Goal: Find specific page/section: Find specific page/section

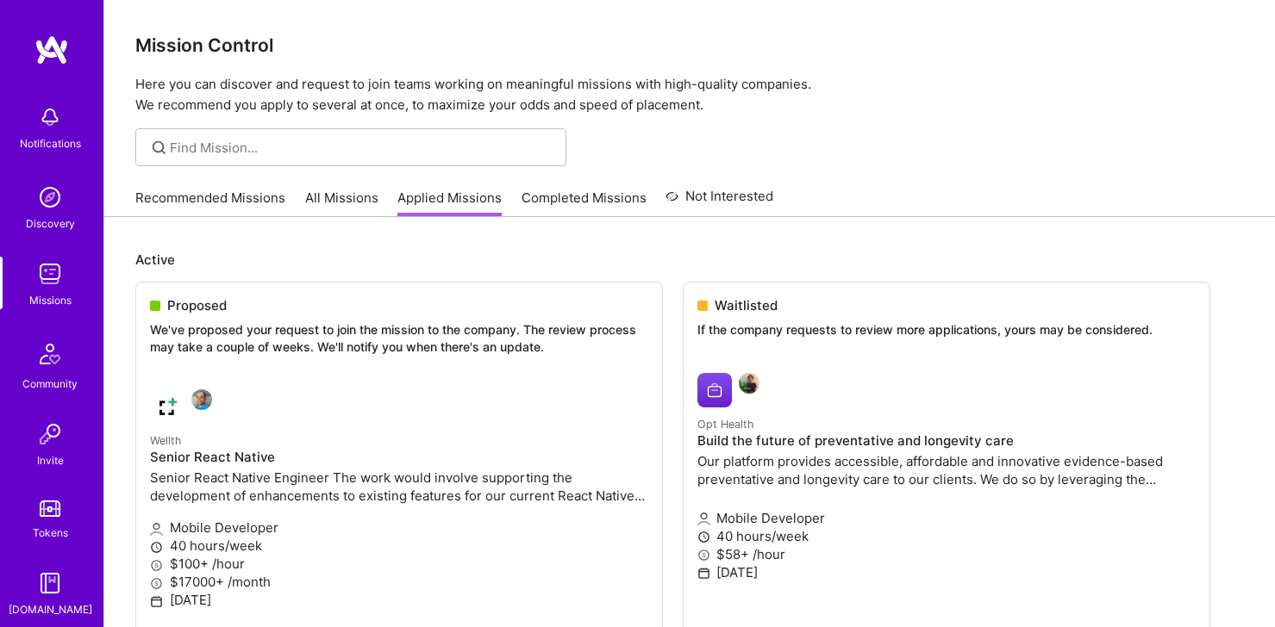
click at [365, 208] on link "All Missions" at bounding box center [341, 203] width 73 height 28
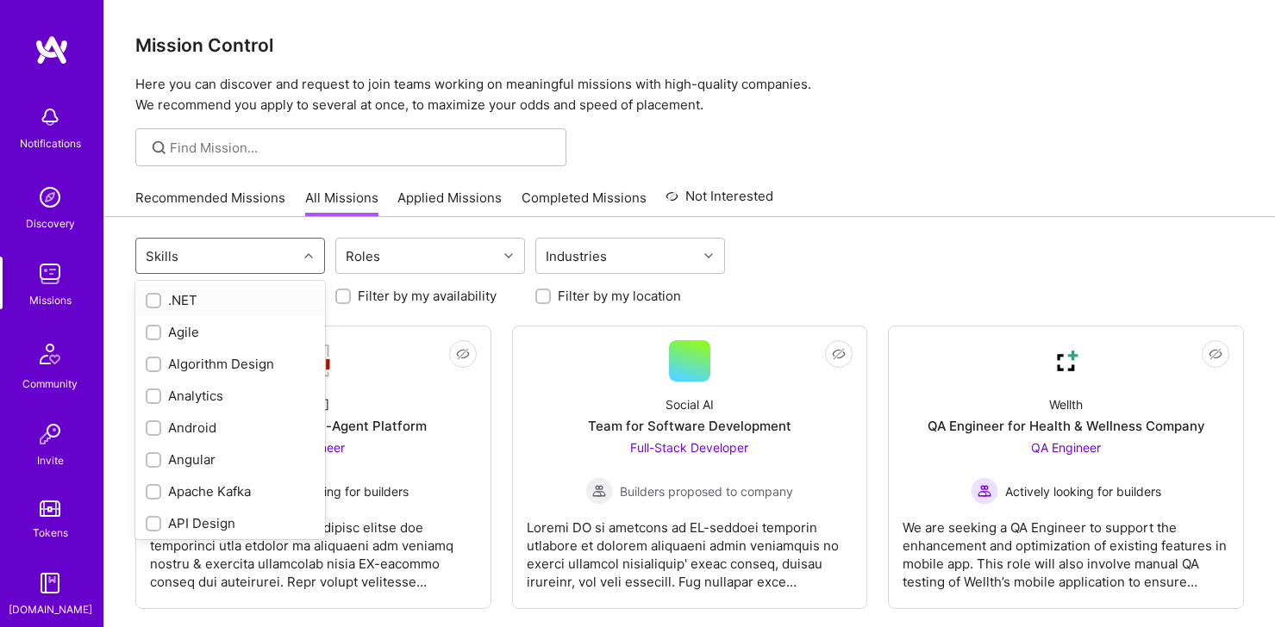
click at [272, 253] on div "Skills" at bounding box center [216, 256] width 161 height 34
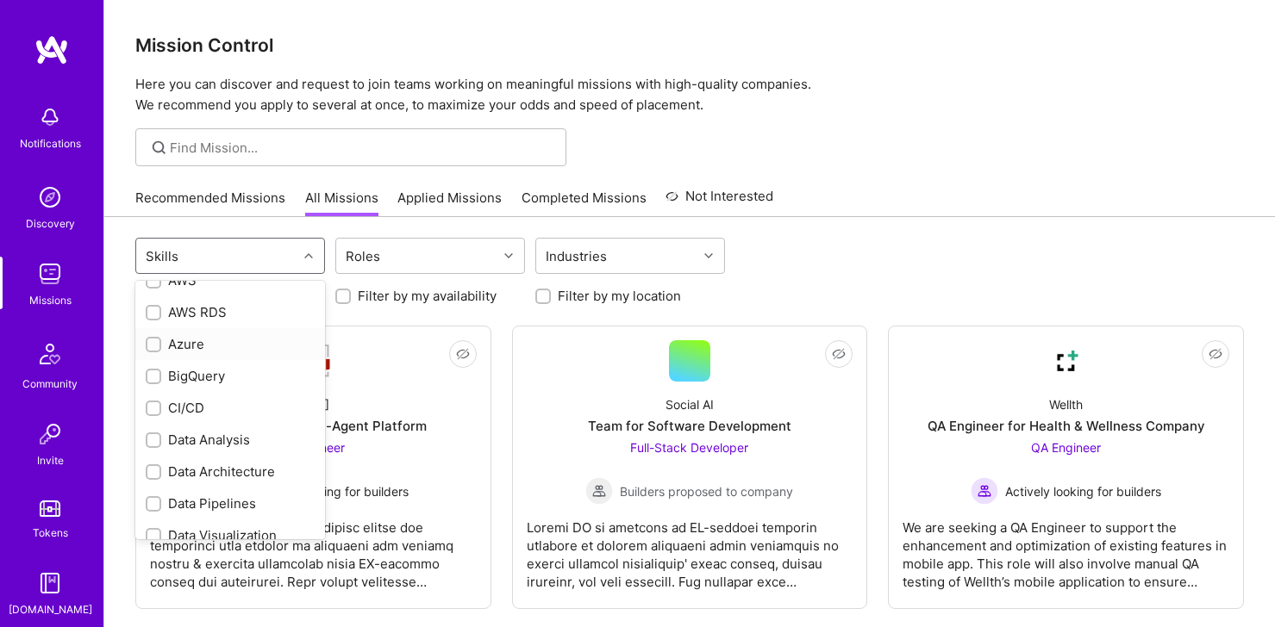
scroll to position [362, 0]
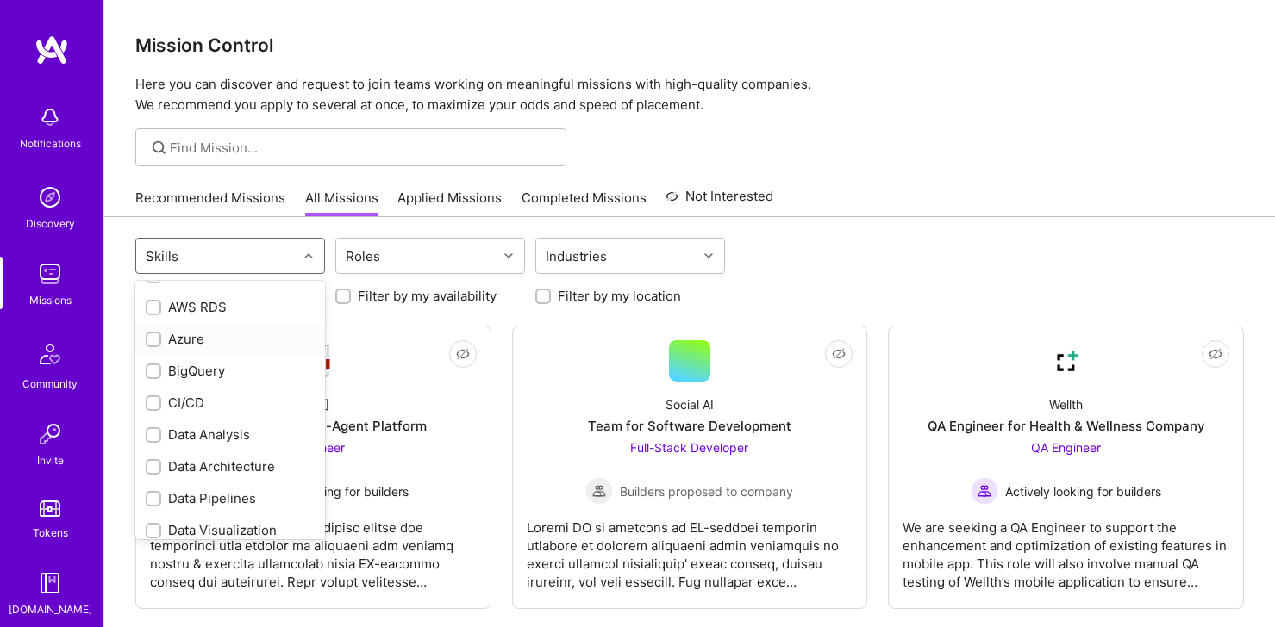
click at [215, 340] on div "Azure" at bounding box center [230, 339] width 169 height 18
checkbox input "true"
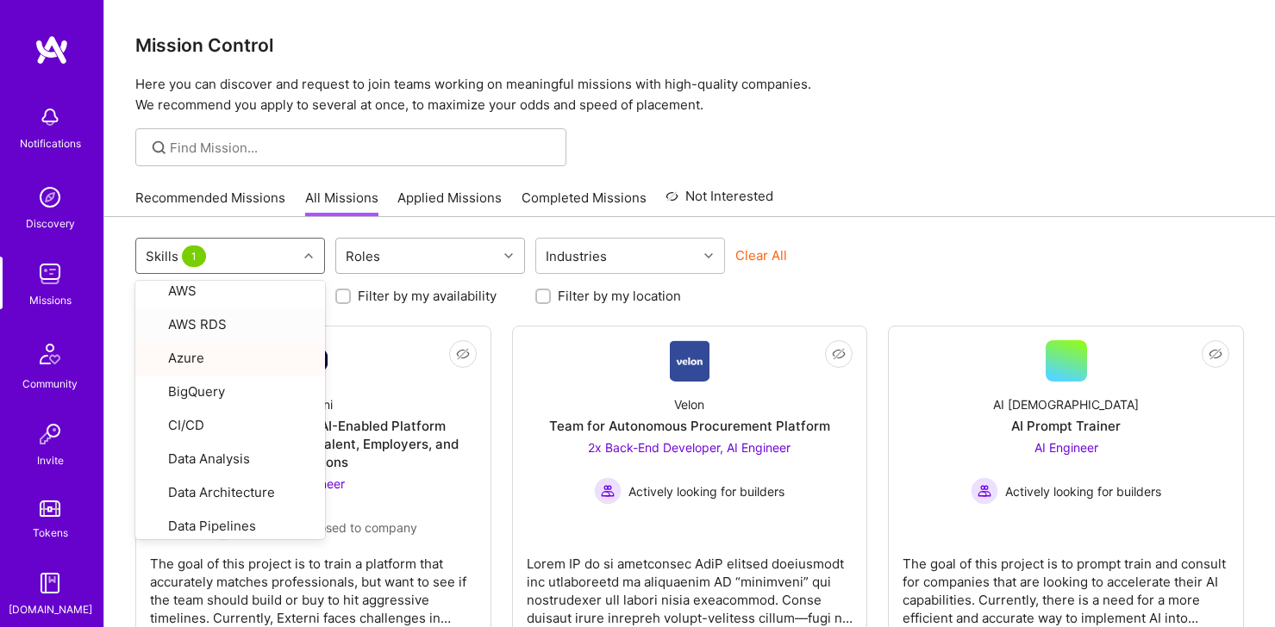
click at [394, 270] on div "Roles" at bounding box center [416, 256] width 161 height 34
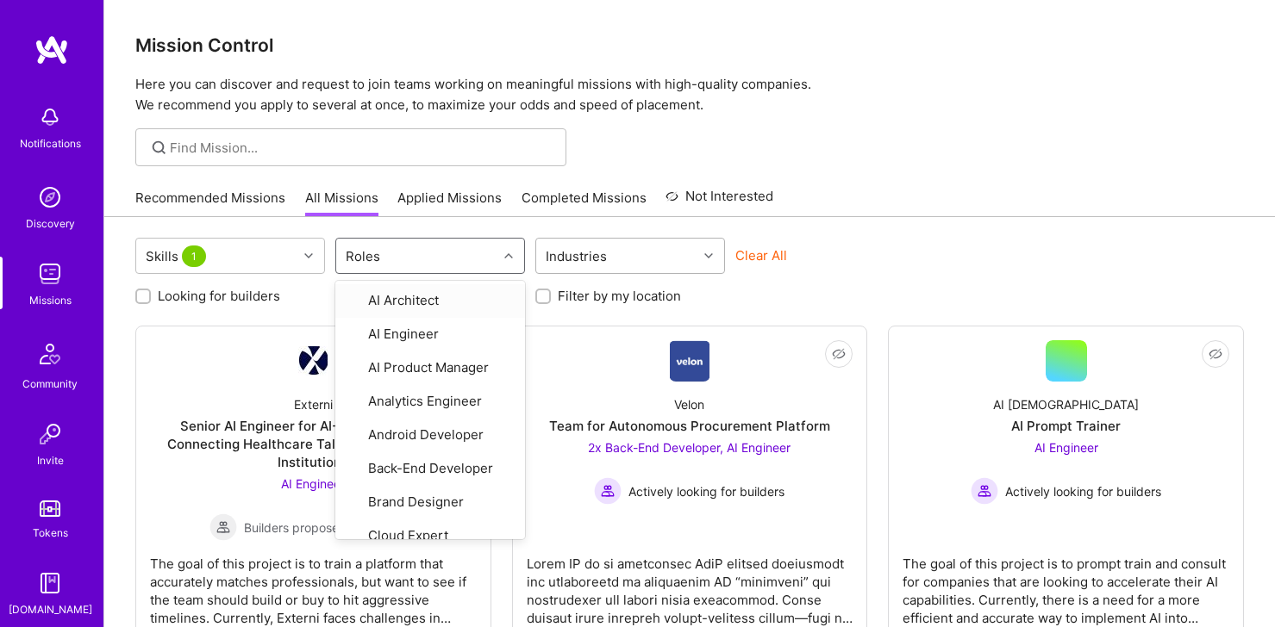
click at [584, 253] on div "Industries" at bounding box center [576, 256] width 70 height 25
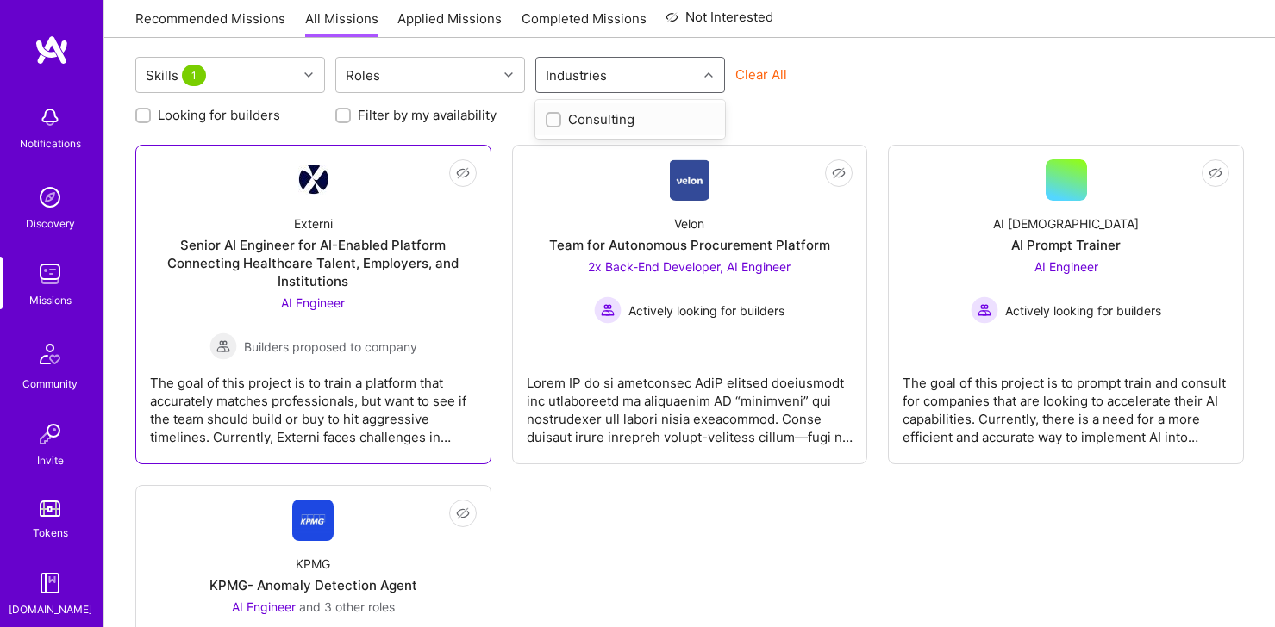
scroll to position [0, 0]
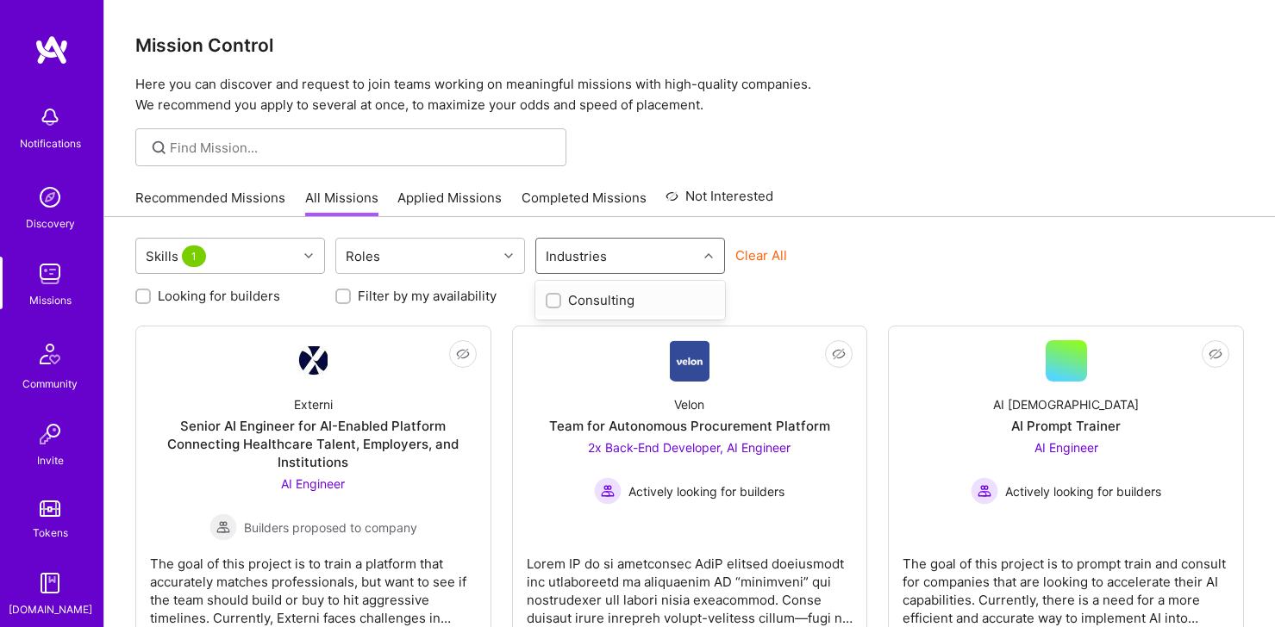
click at [293, 264] on div "Skills 1" at bounding box center [216, 256] width 161 height 34
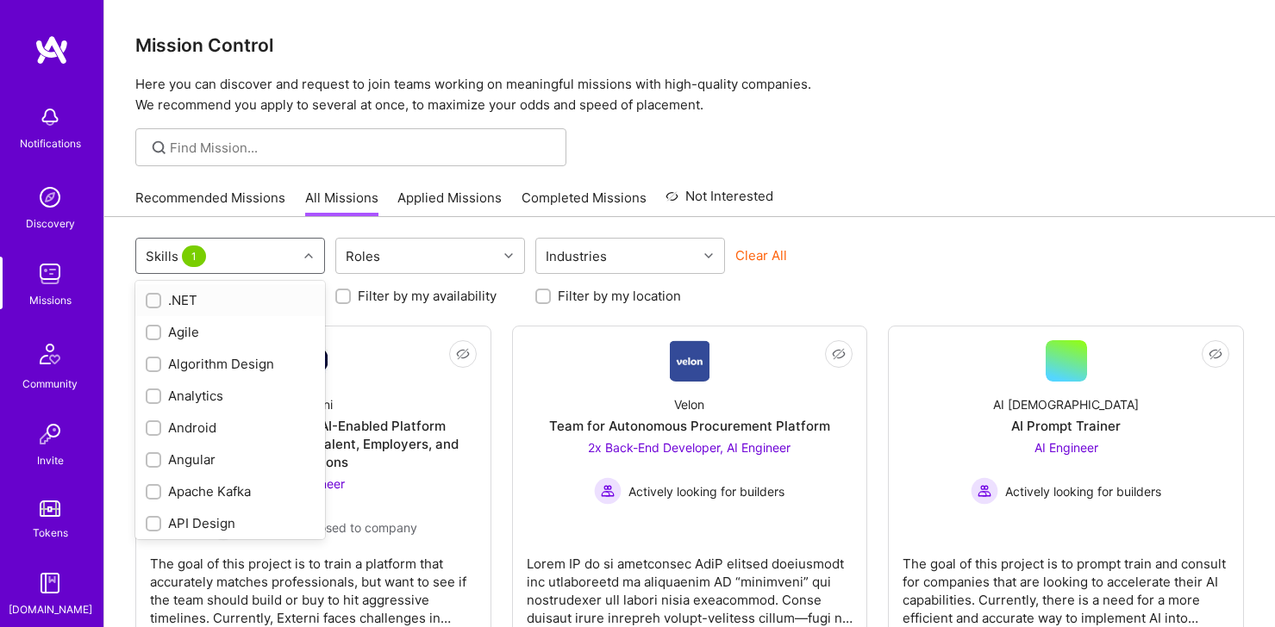
checkbox input "false"
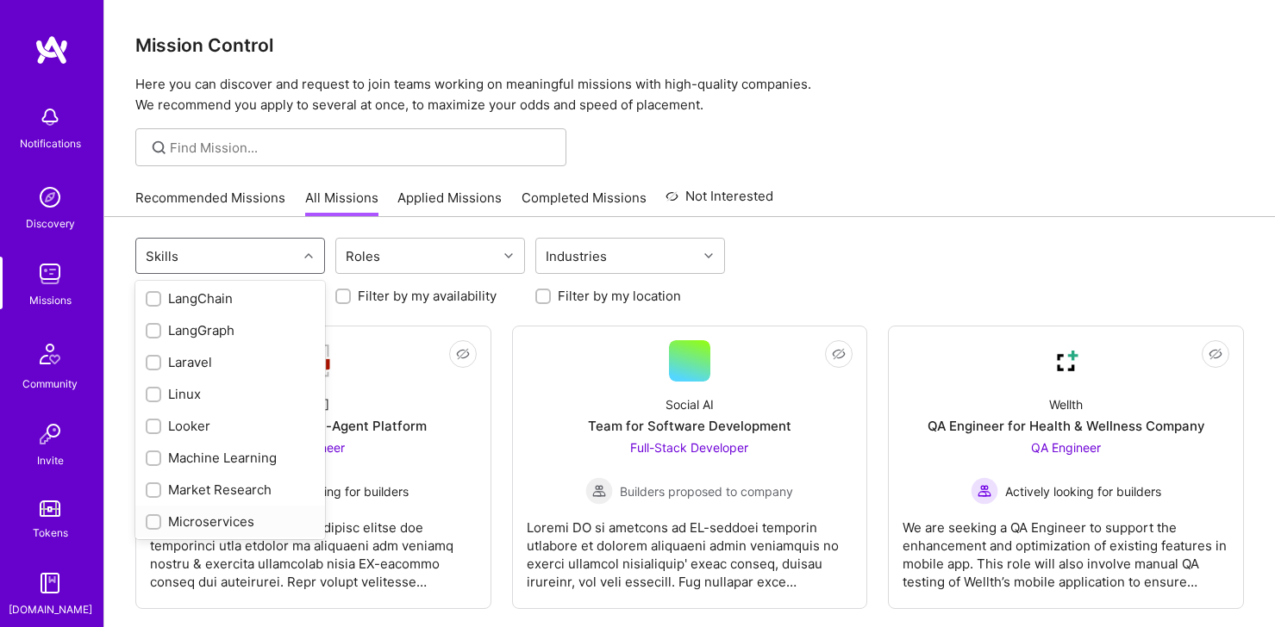
scroll to position [1101, 0]
click at [184, 390] on div "Linux" at bounding box center [230, 398] width 169 height 18
checkbox input "true"
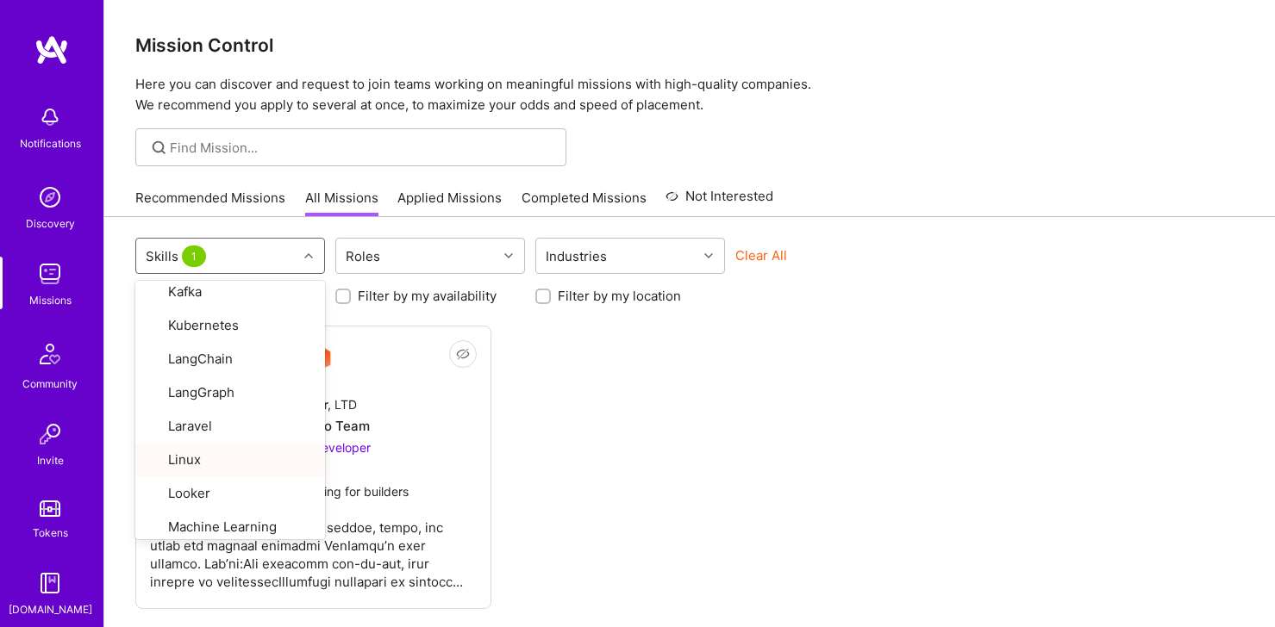
click at [587, 418] on div "Not Interested One Layer, LTD Backend Go Team Back-End Developer Actively looki…" at bounding box center [689, 468] width 1108 height 284
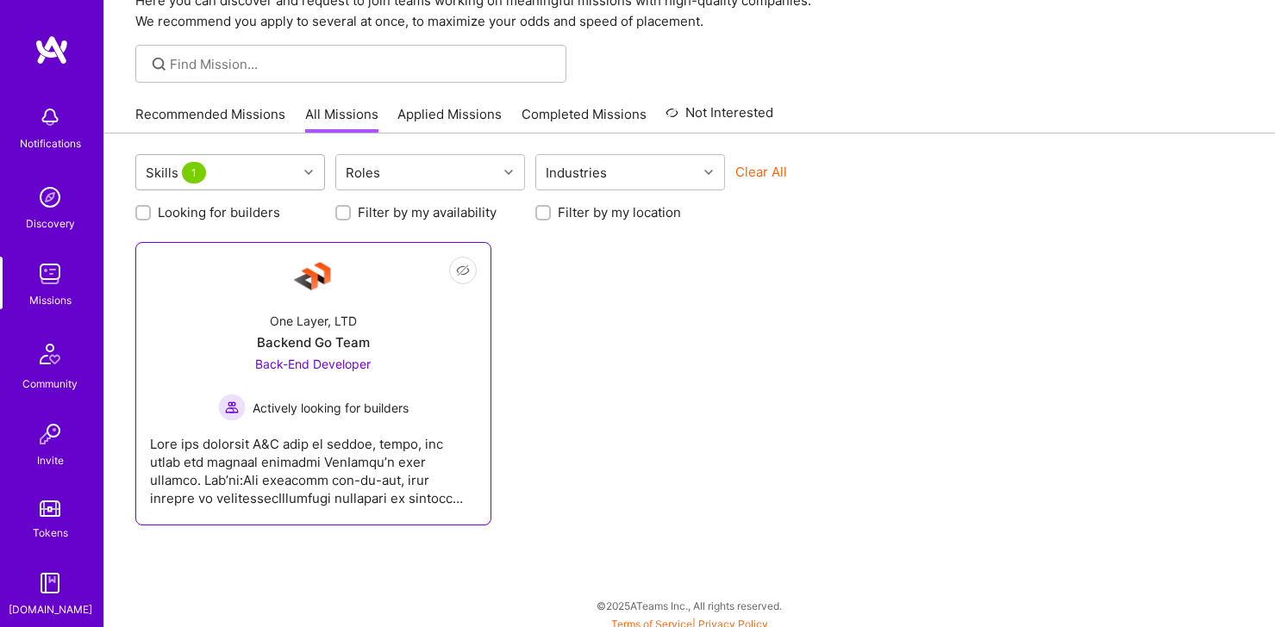
scroll to position [0, 0]
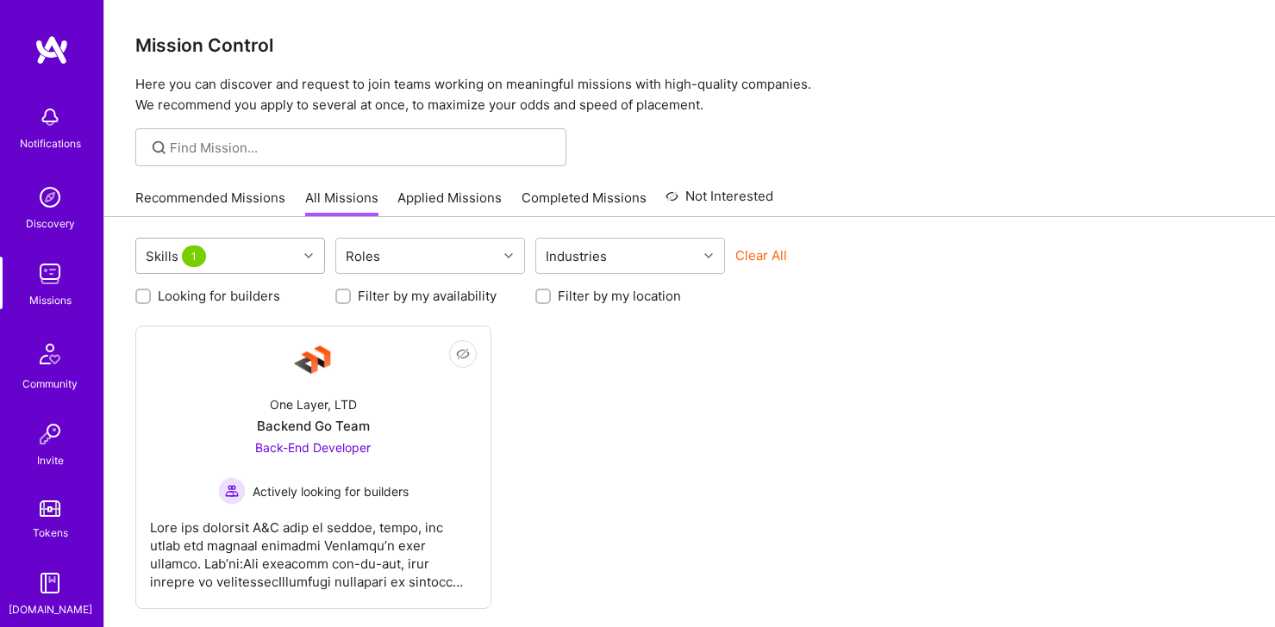
click at [261, 244] on div "Skills 1" at bounding box center [216, 256] width 161 height 34
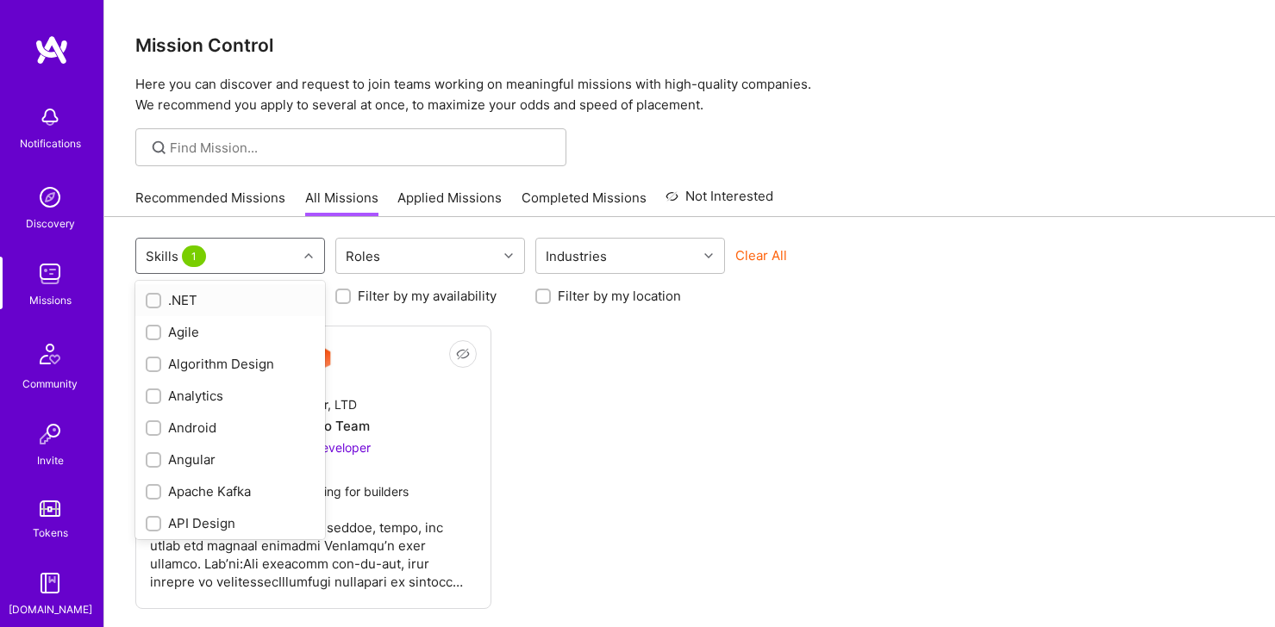
checkbox input "false"
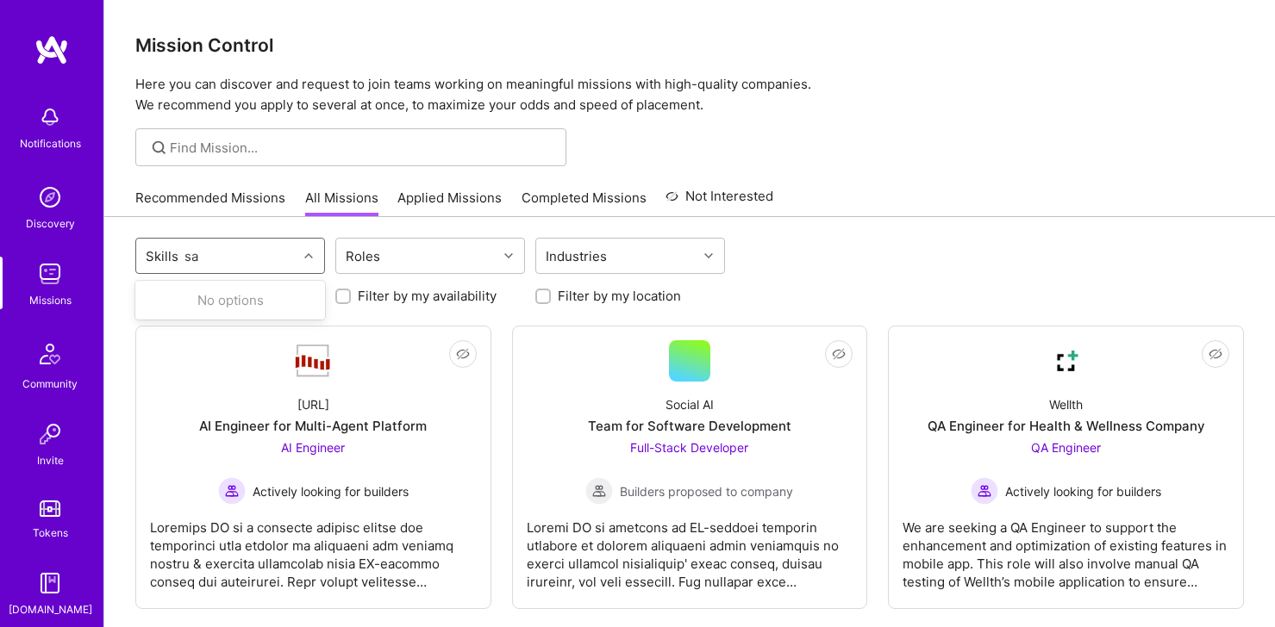
type input "s"
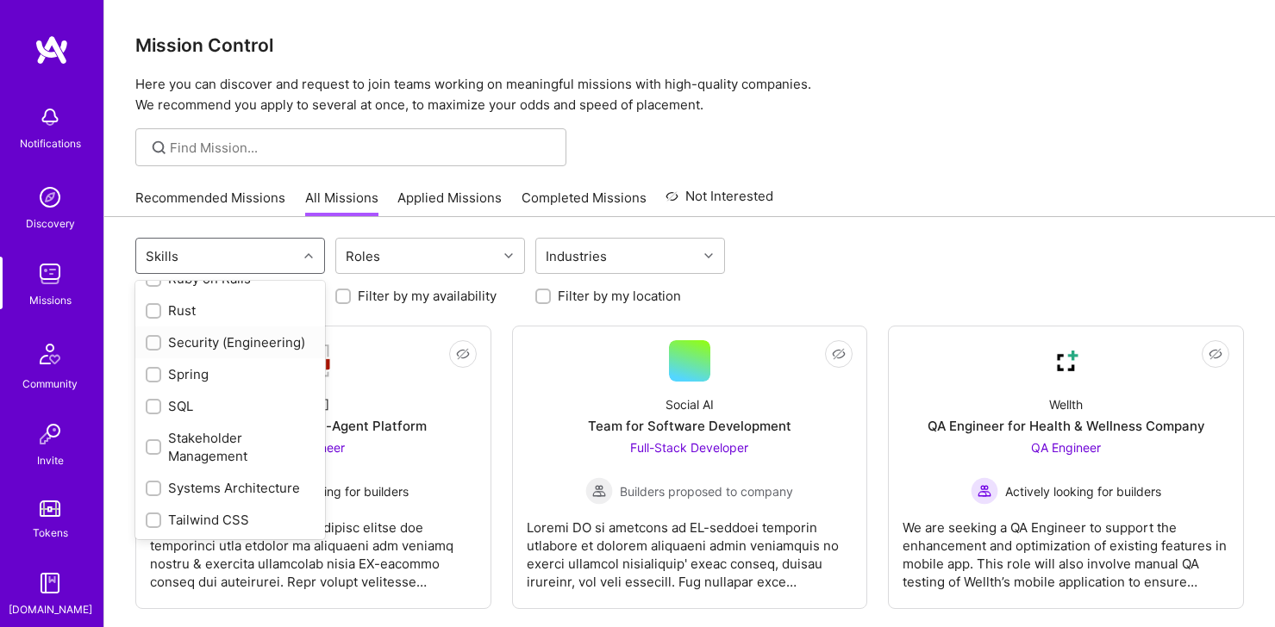
scroll to position [1994, 0]
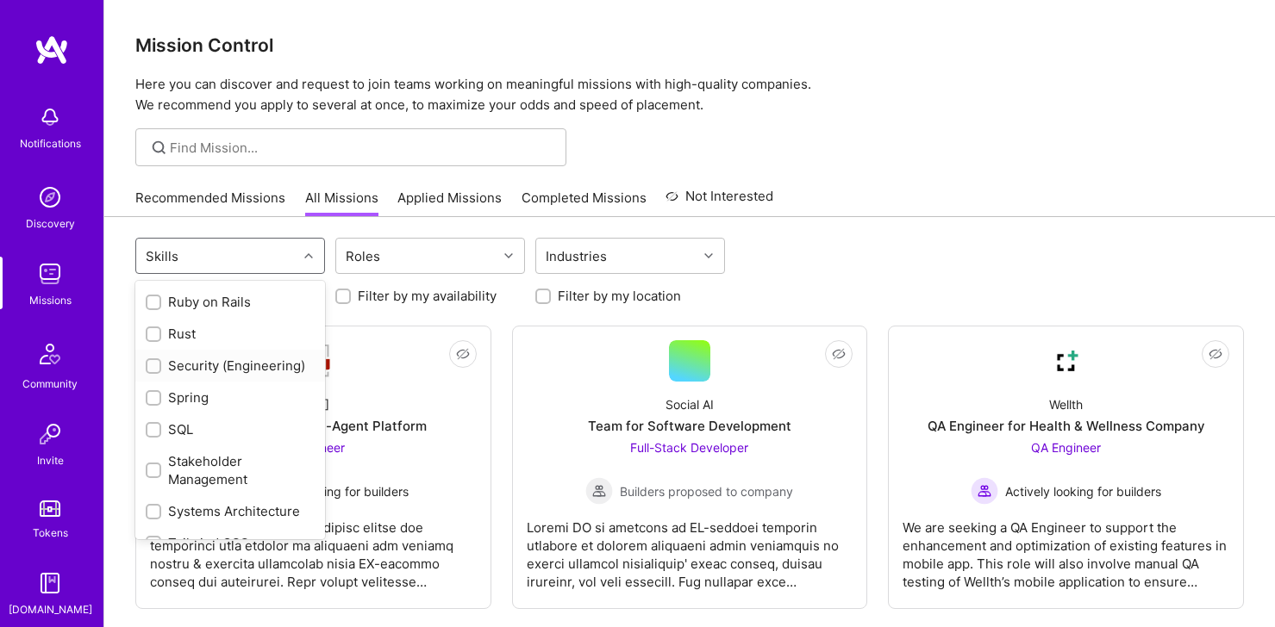
click at [162, 371] on div "Security (Engineering)" at bounding box center [230, 366] width 169 height 18
checkbox input "true"
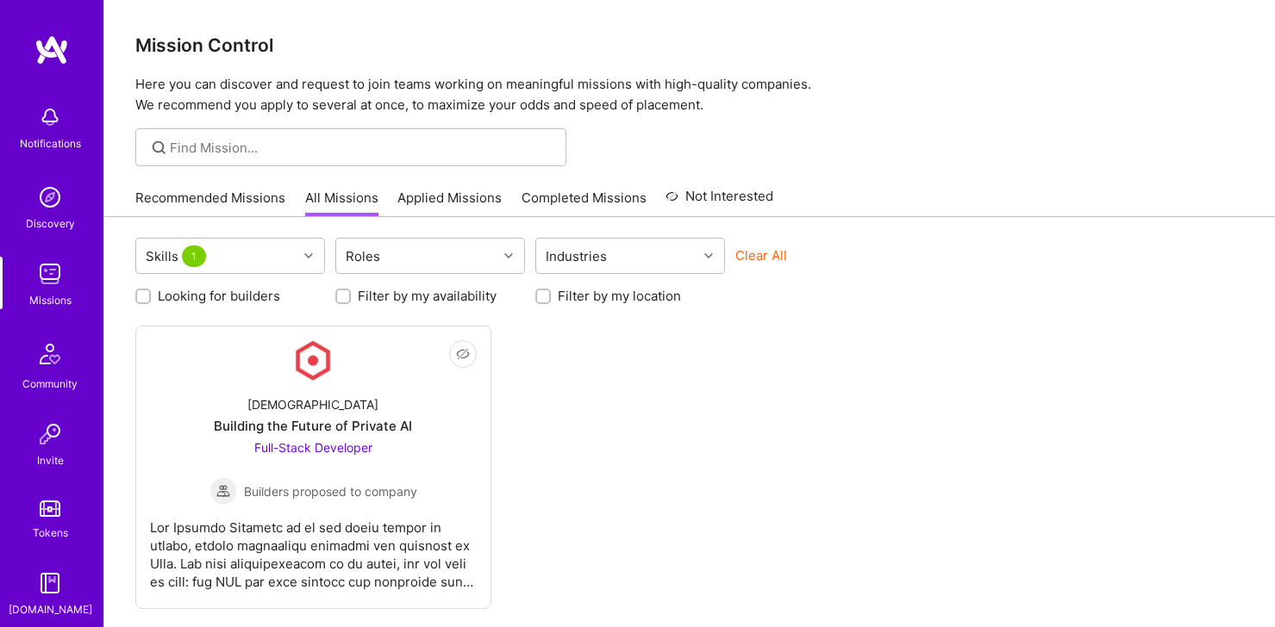
click at [627, 442] on div "Not Interested Kynismos Building the Future of Private AI Full-Stack Developer …" at bounding box center [689, 468] width 1108 height 284
click at [265, 255] on div "Skills 1" at bounding box center [216, 256] width 161 height 34
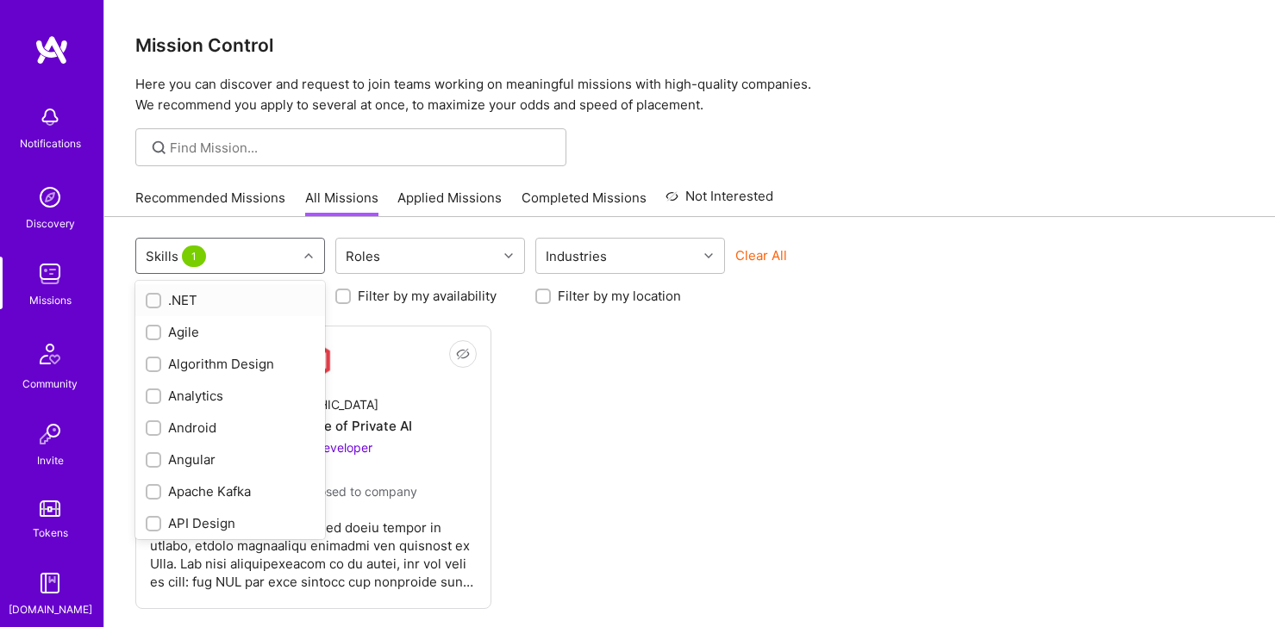
checkbox input "false"
